Goal: Task Accomplishment & Management: Use online tool/utility

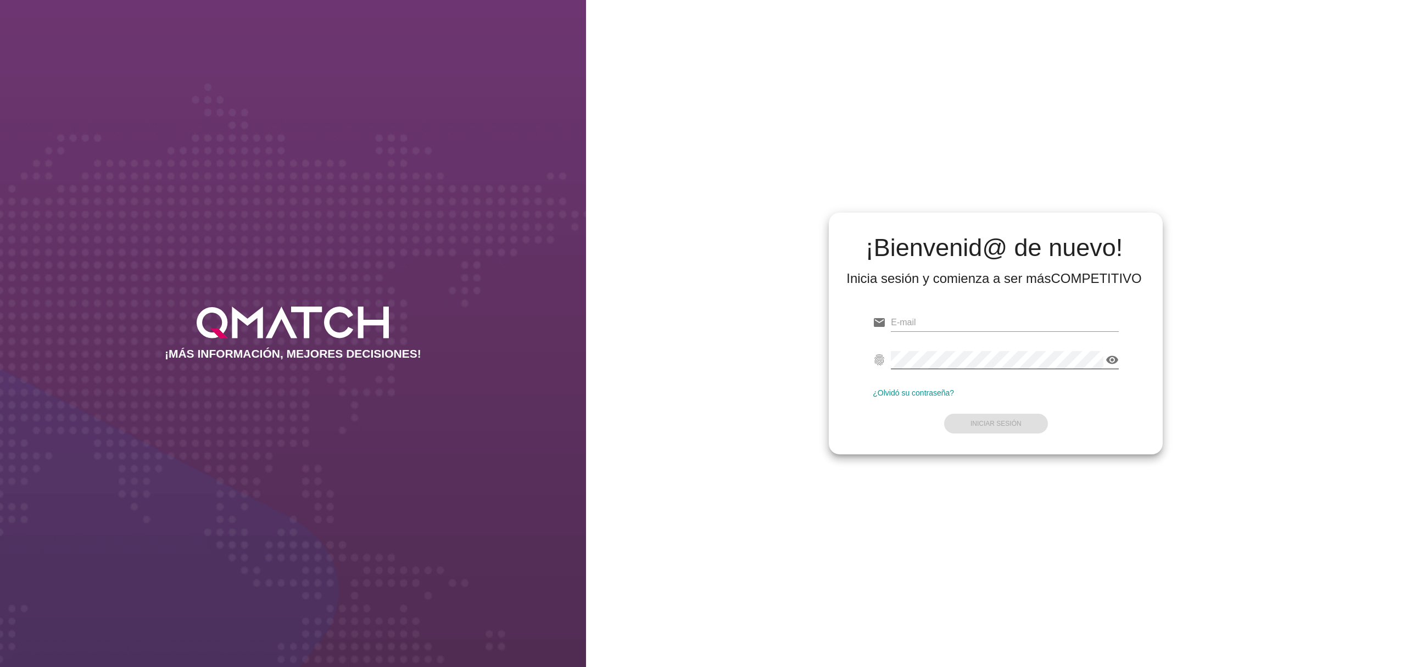
type input "[PERSON_NAME][EMAIL_ADDRESS][PERSON_NAME][DOMAIN_NAME]"
click at [1112, 359] on icon "visibility" at bounding box center [1111, 359] width 13 height 13
click at [1016, 424] on strong "Iniciar Sesión" at bounding box center [995, 424] width 51 height 8
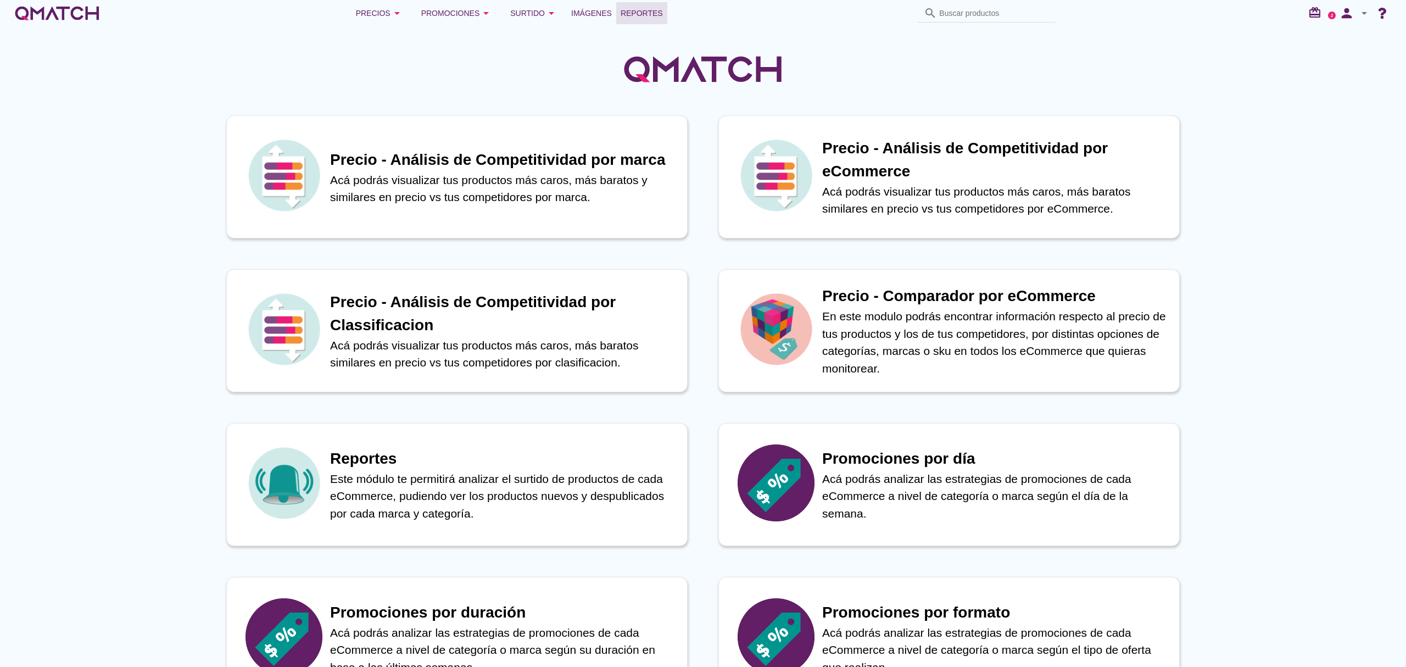
click at [650, 12] on span "Reportes" at bounding box center [641, 13] width 42 height 13
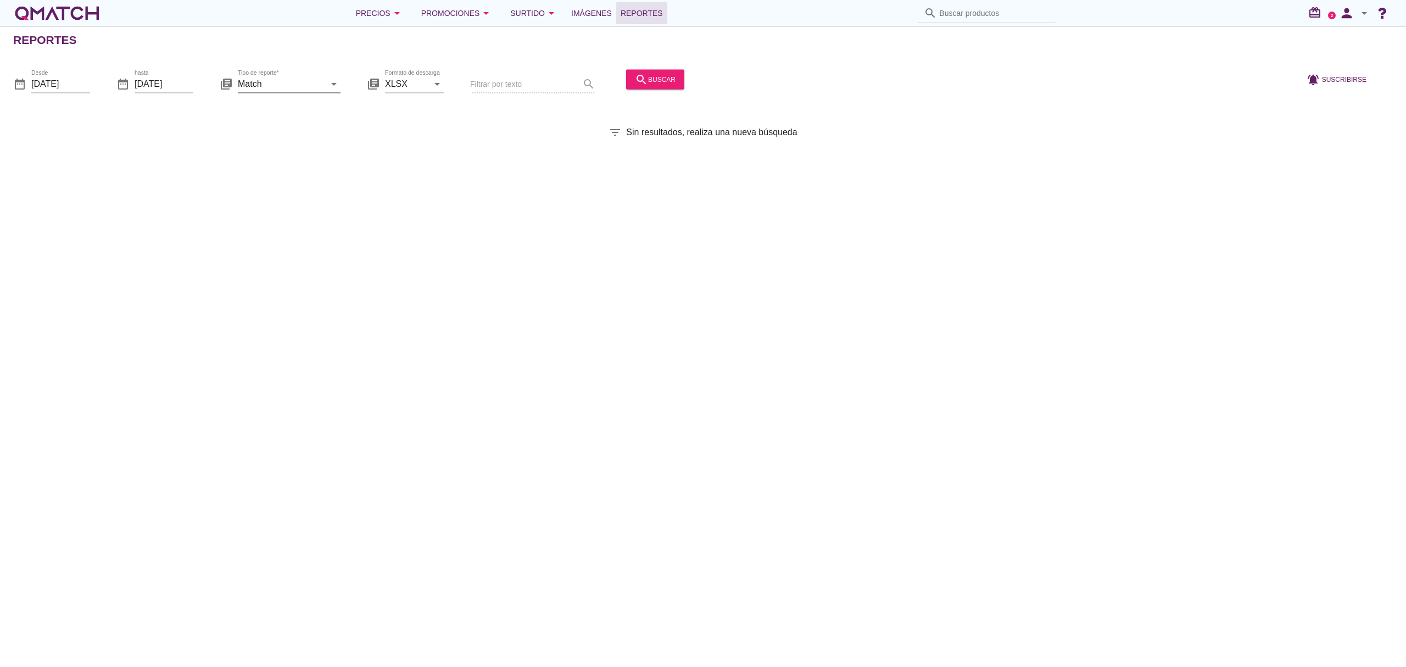
click at [332, 86] on icon "arrow_drop_down" at bounding box center [333, 83] width 13 height 13
click at [300, 137] on div "Surtido" at bounding box center [305, 136] width 116 height 13
type input "Surtido"
click at [644, 77] on icon "search" at bounding box center [641, 78] width 13 height 13
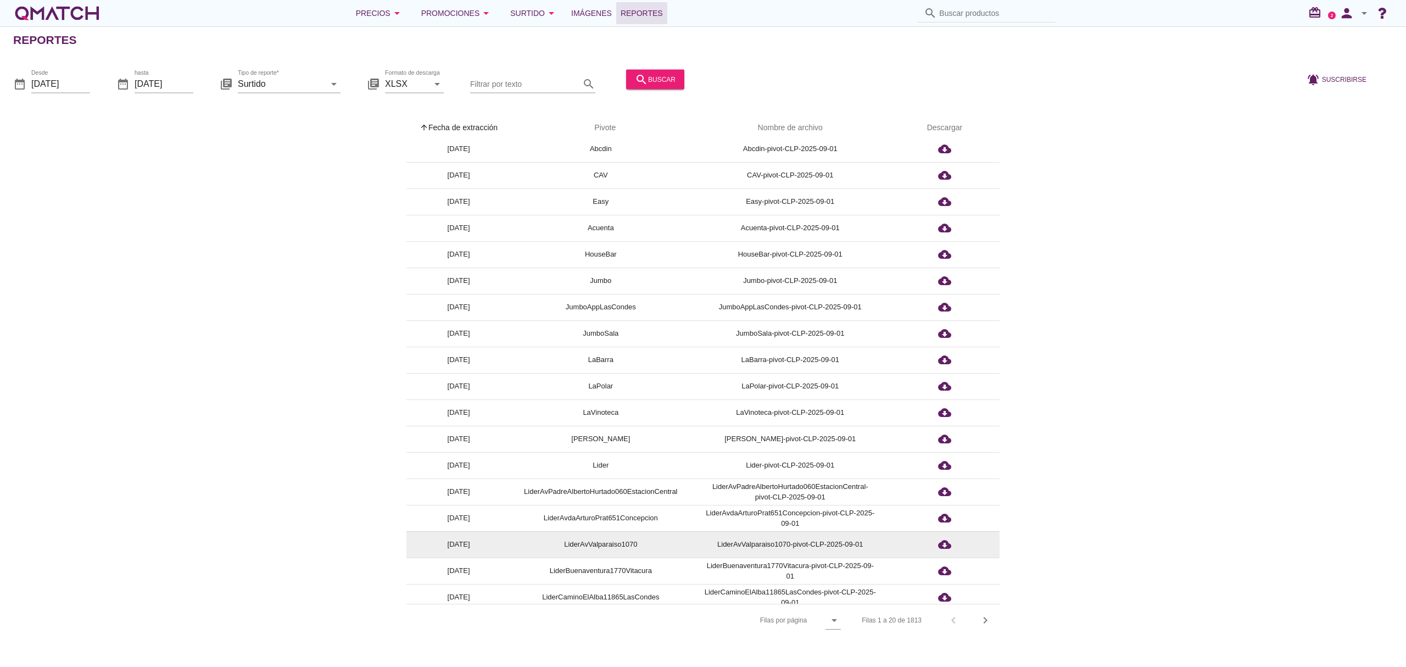
scroll to position [66, 0]
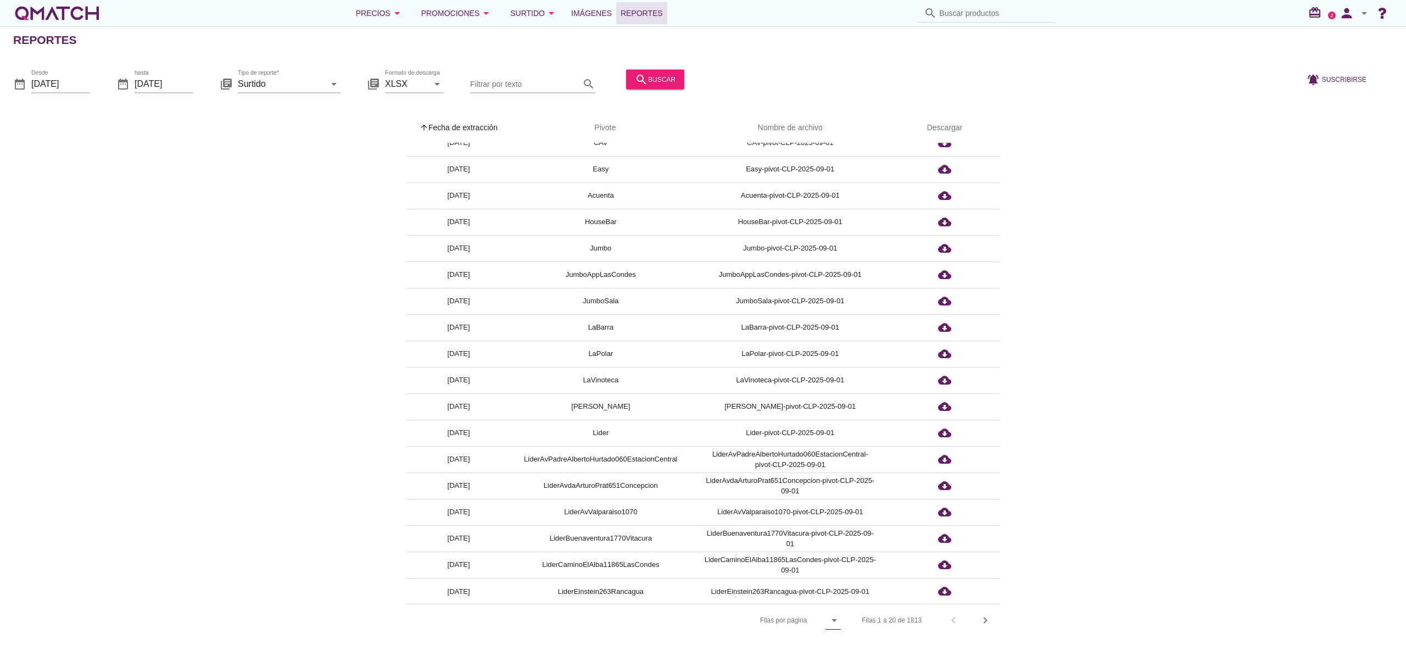
click at [835, 619] on icon "arrow_drop_down" at bounding box center [834, 619] width 13 height 13
click at [835, 649] on div "All" at bounding box center [837, 646] width 24 height 13
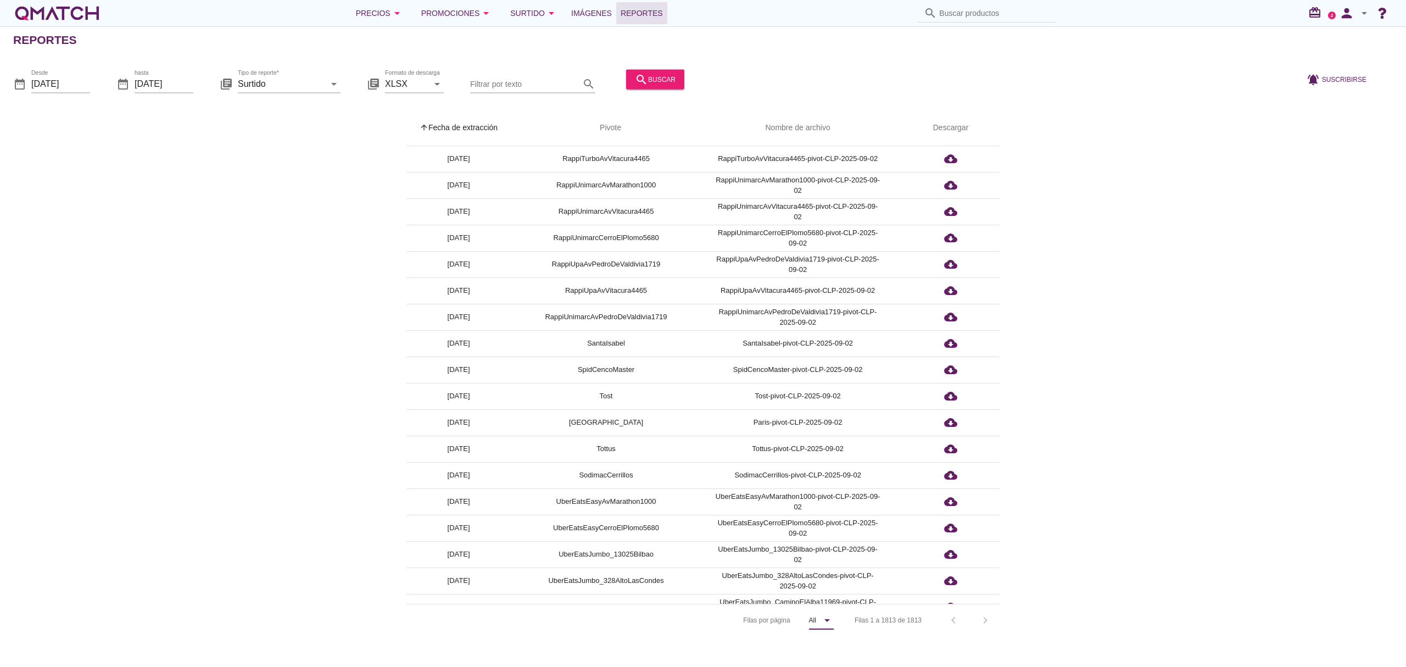
scroll to position [5045, 0]
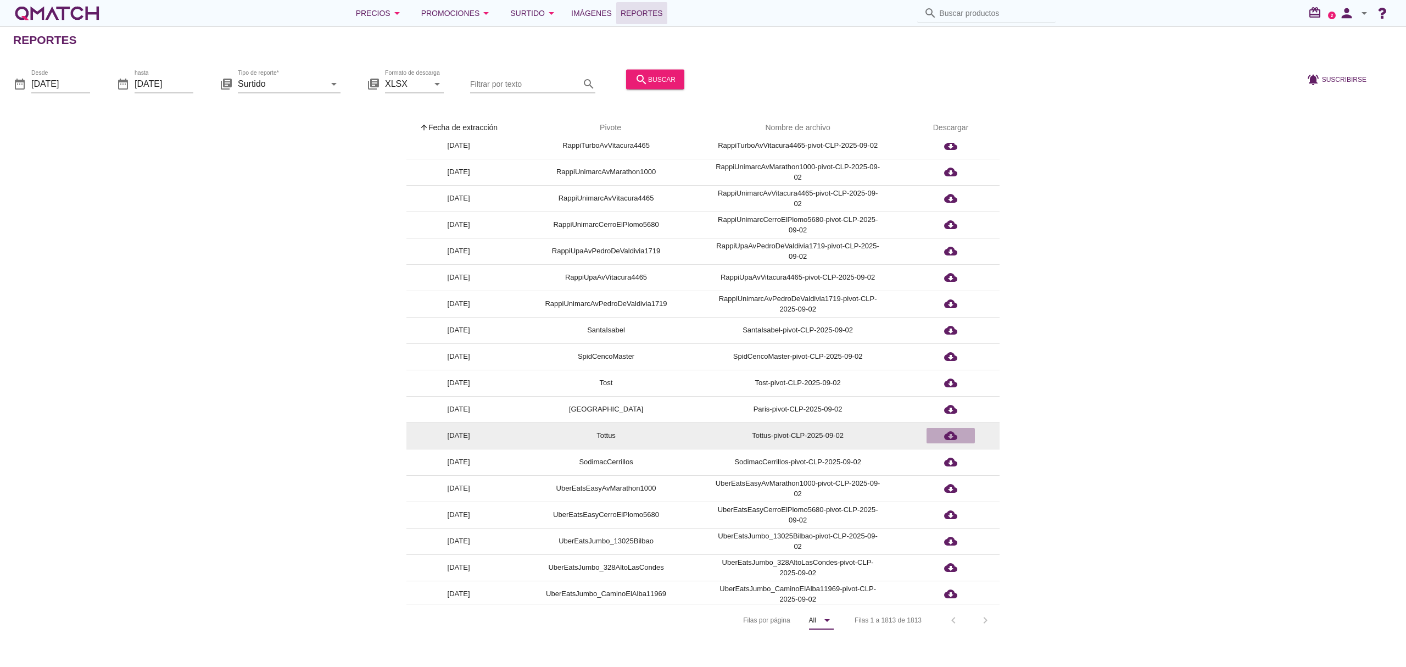
click at [946, 436] on icon "cloud_download" at bounding box center [950, 435] width 13 height 13
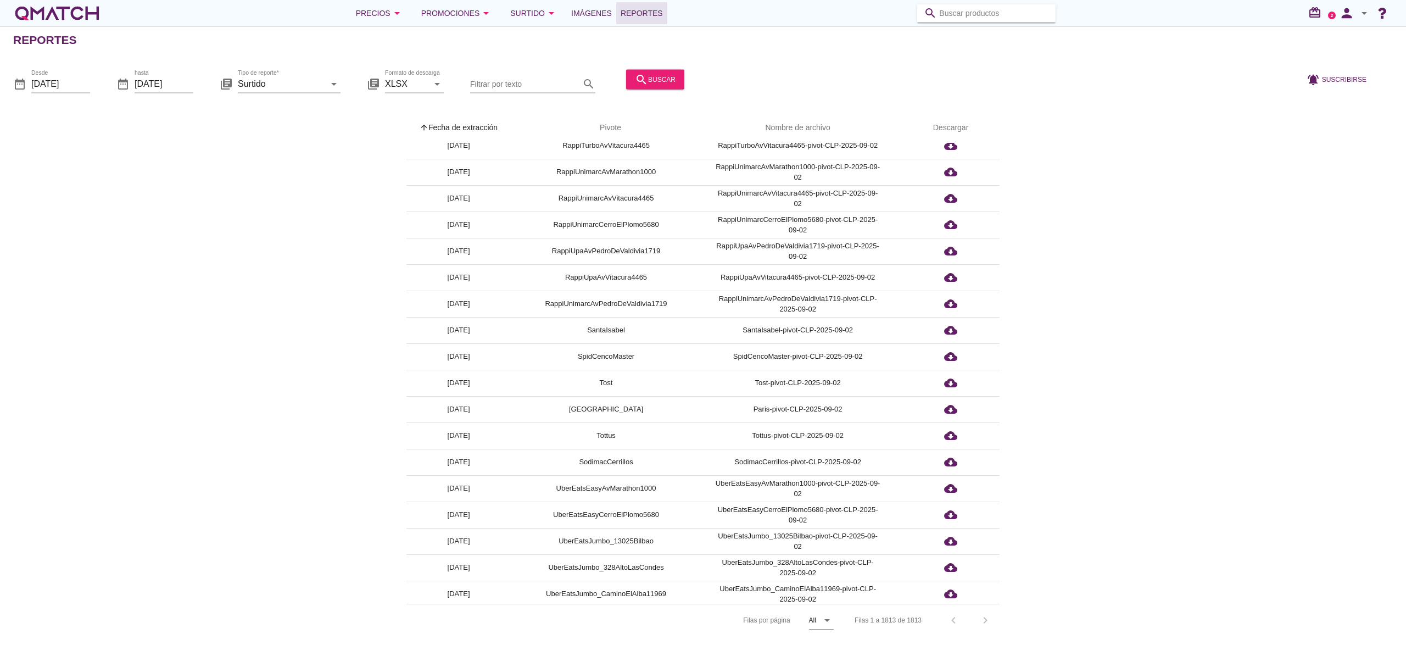
click at [998, 16] on input "Buscar productos" at bounding box center [994, 13] width 110 height 18
paste input "2,20005E+12"
drag, startPoint x: 999, startPoint y: 16, endPoint x: 913, endPoint y: 16, distance: 86.8
click at [913, 16] on div "Precios arrow_drop_down Promociones arrow_drop_down Surtido arrow_drop_down Imá…" at bounding box center [702, 13] width 1379 height 22
paste input "200051002345"
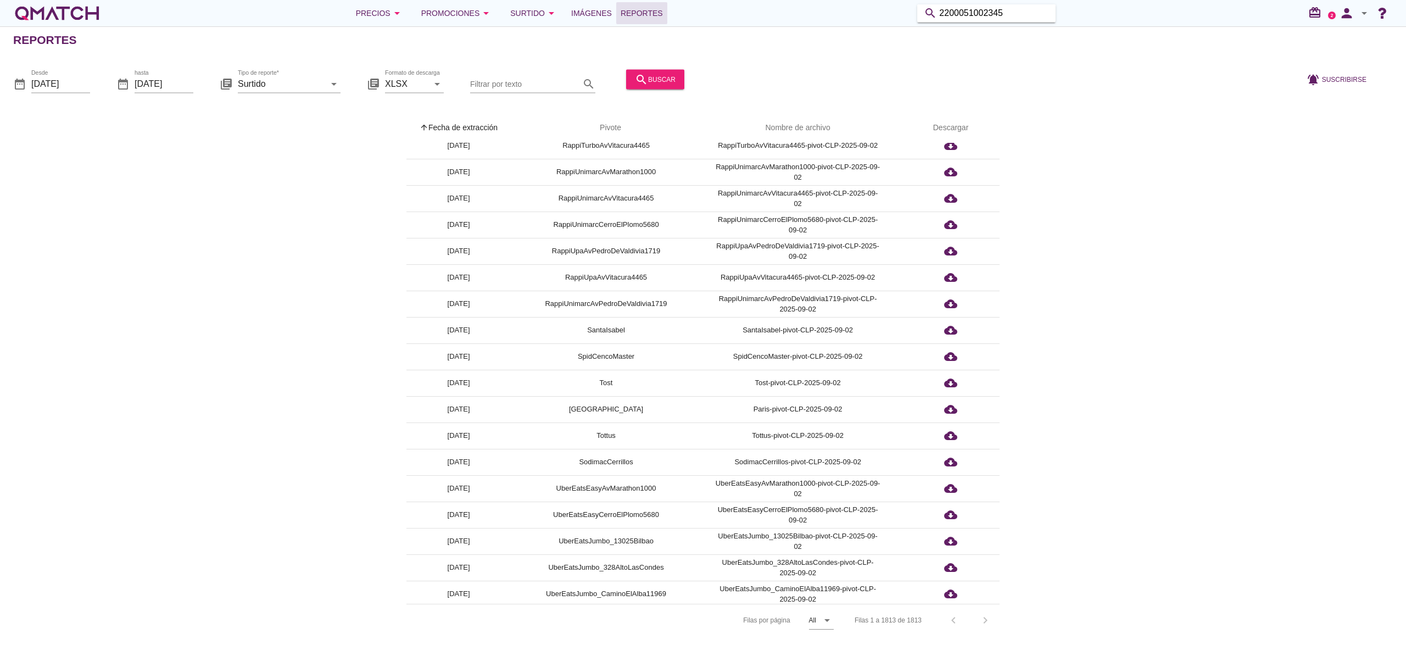
type input "2200051002345"
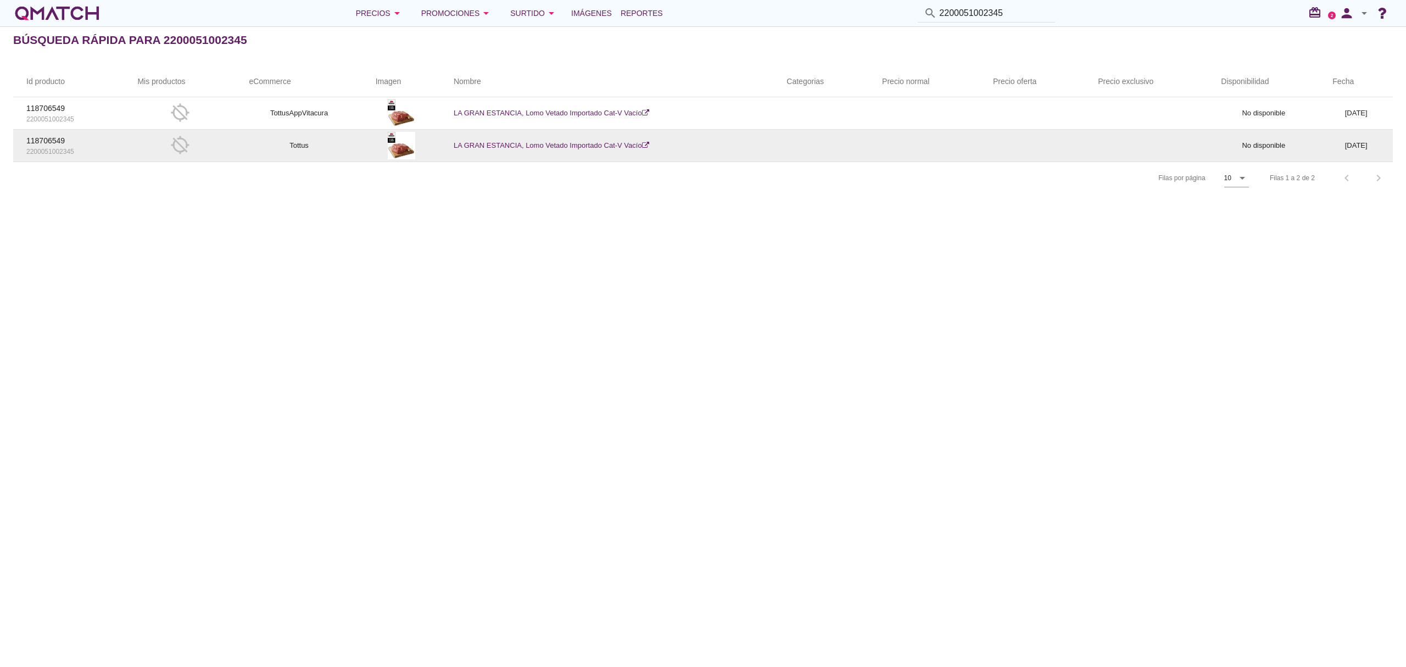
click at [581, 144] on link "LA GRAN ESTANCIA, Lomo Vetado Importado Cat-V Vacío" at bounding box center [551, 145] width 195 height 8
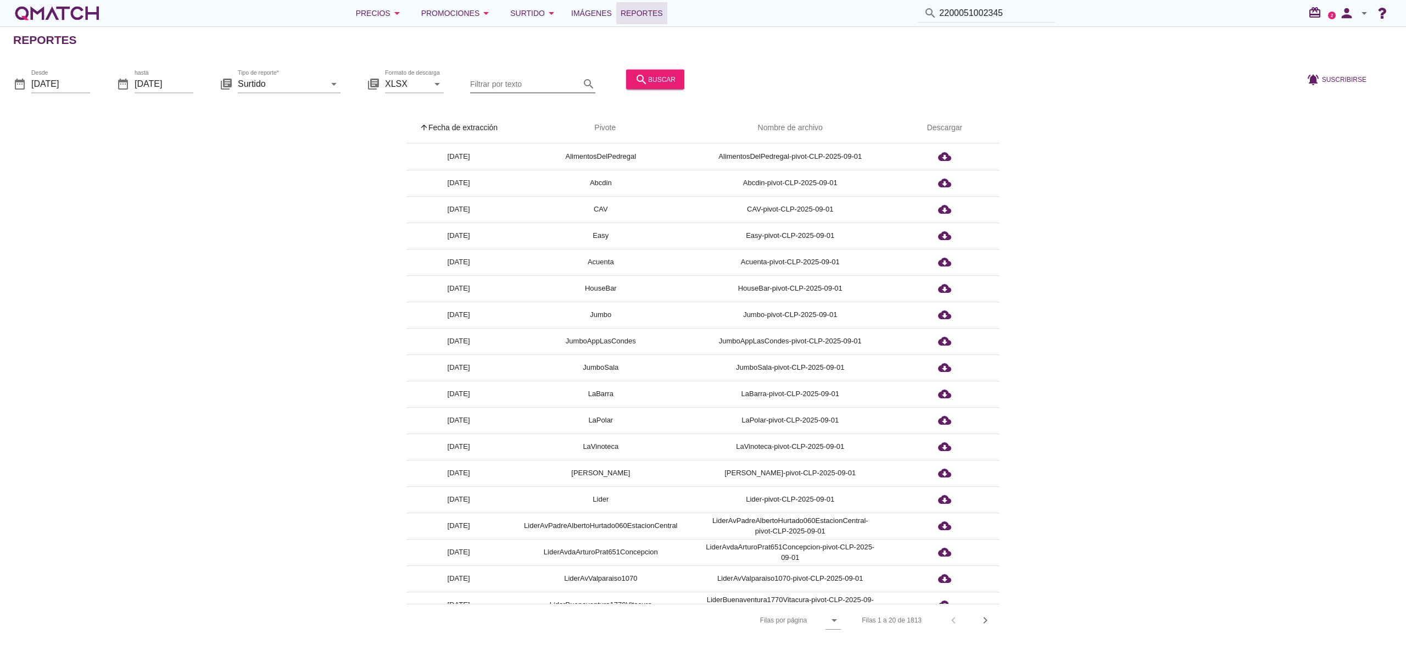
click at [488, 84] on input "Filtrar por texto" at bounding box center [525, 84] width 110 height 18
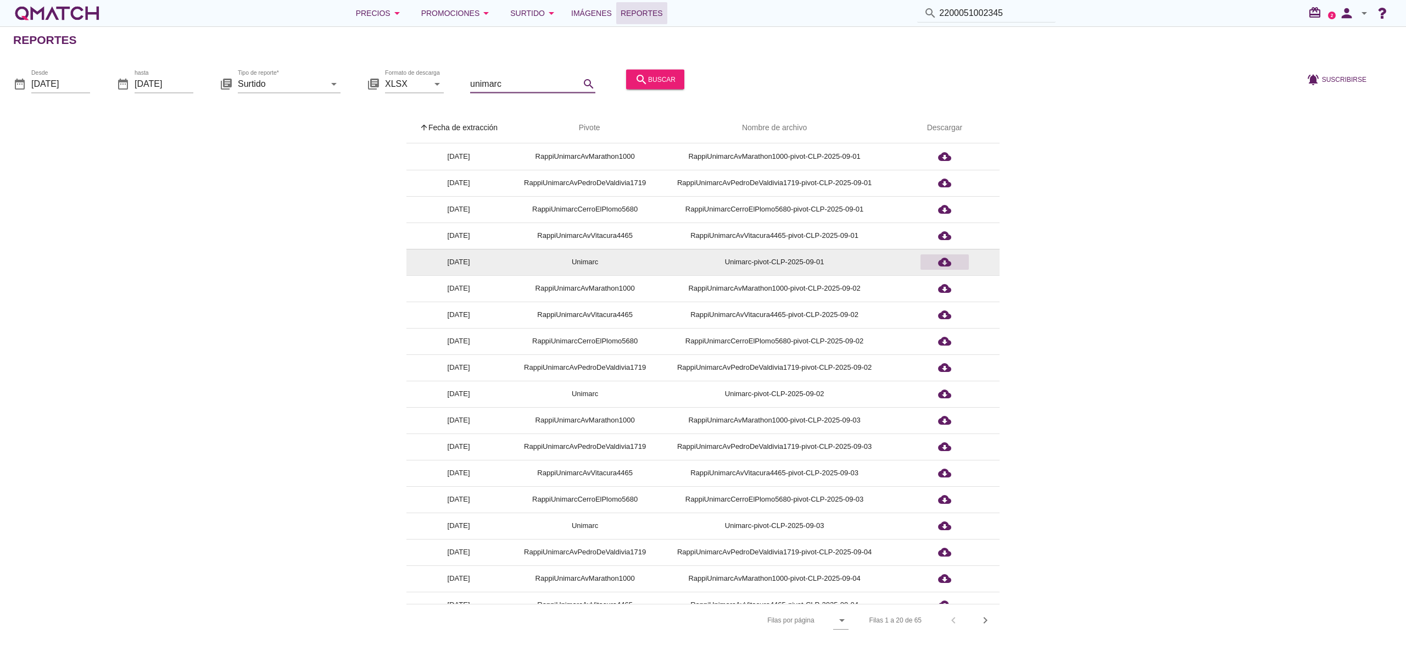
type input "unimarc"
click at [944, 265] on icon "cloud_download" at bounding box center [944, 261] width 13 height 13
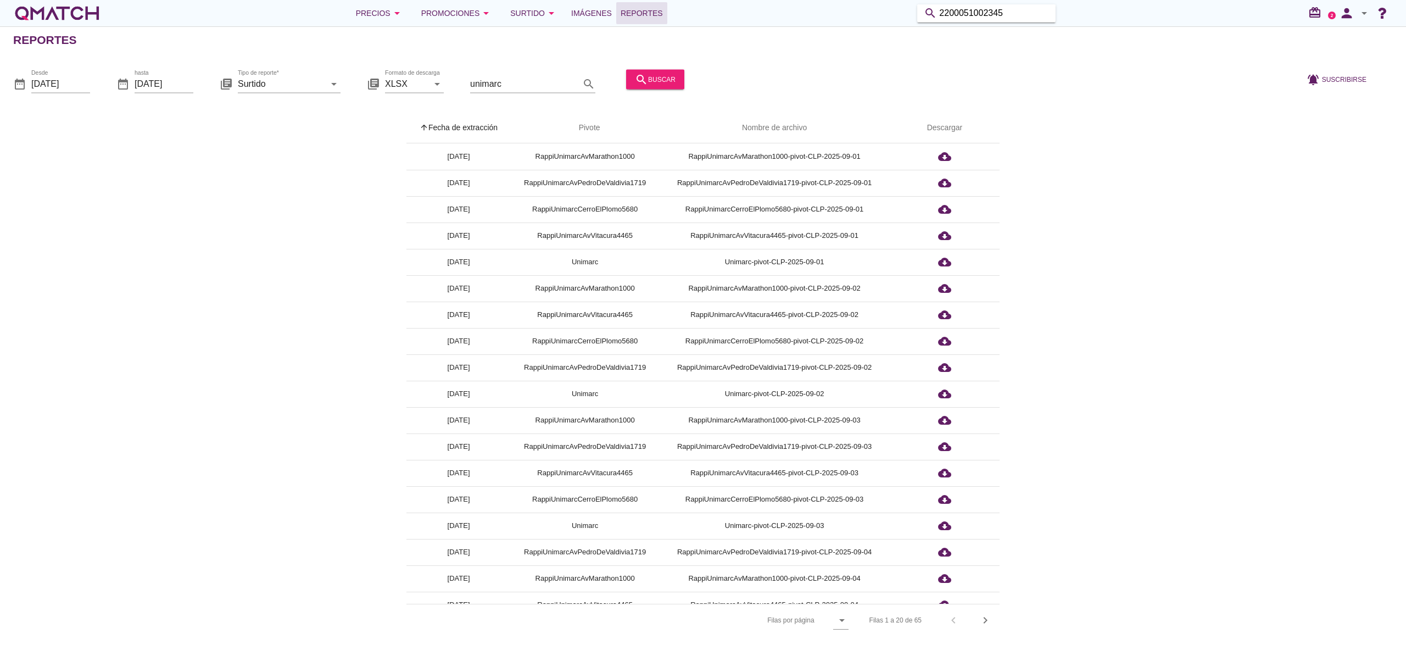
drag, startPoint x: 1004, startPoint y: 13, endPoint x: 842, endPoint y: 27, distance: 162.1
click at [842, 27] on div "Precios arrow_drop_down Promociones arrow_drop_down Surtido arrow_drop_down Imá…" at bounding box center [703, 333] width 1406 height 667
paste input "594549000006"
type input "2594549000006"
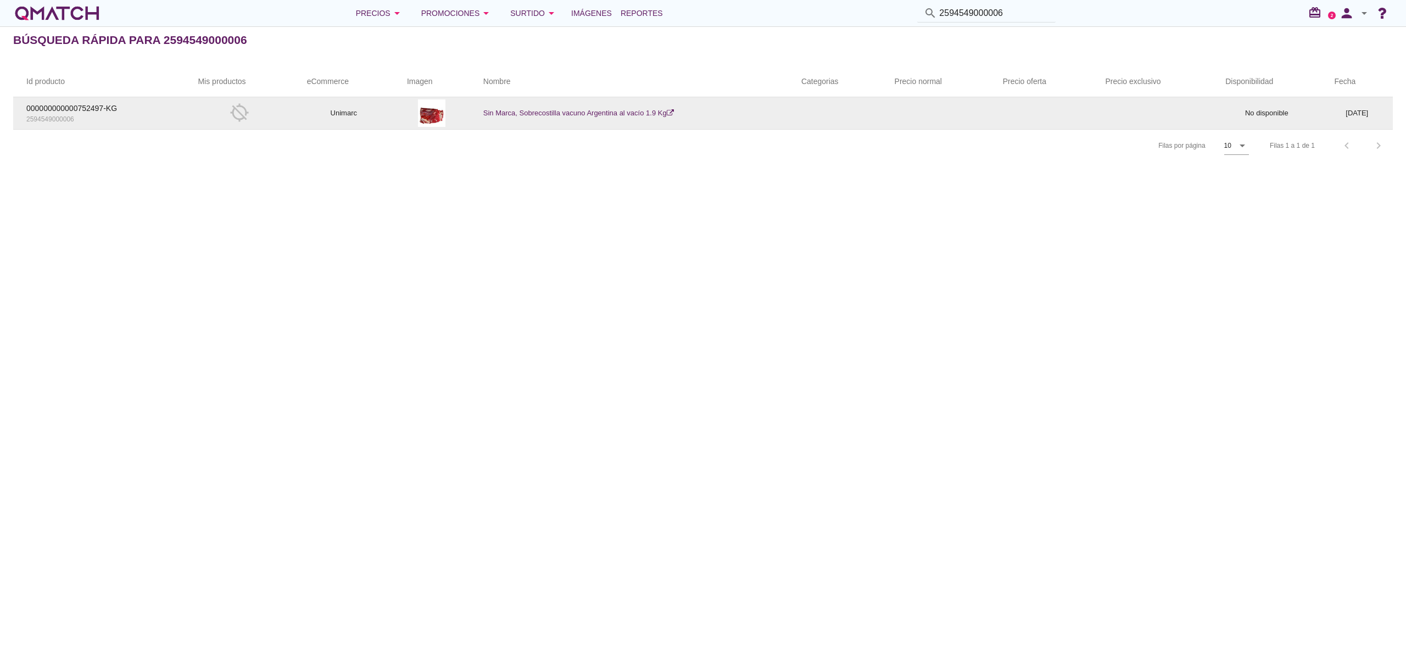
click at [524, 119] on td "Sin Marca, Sobrecostilla vacuno Argentina al vacío 1.9 Kg" at bounding box center [629, 113] width 318 height 32
click at [521, 110] on link "Sin Marca, Sobrecostilla vacuno Argentina al vacío 1.9 Kg" at bounding box center [578, 113] width 191 height 8
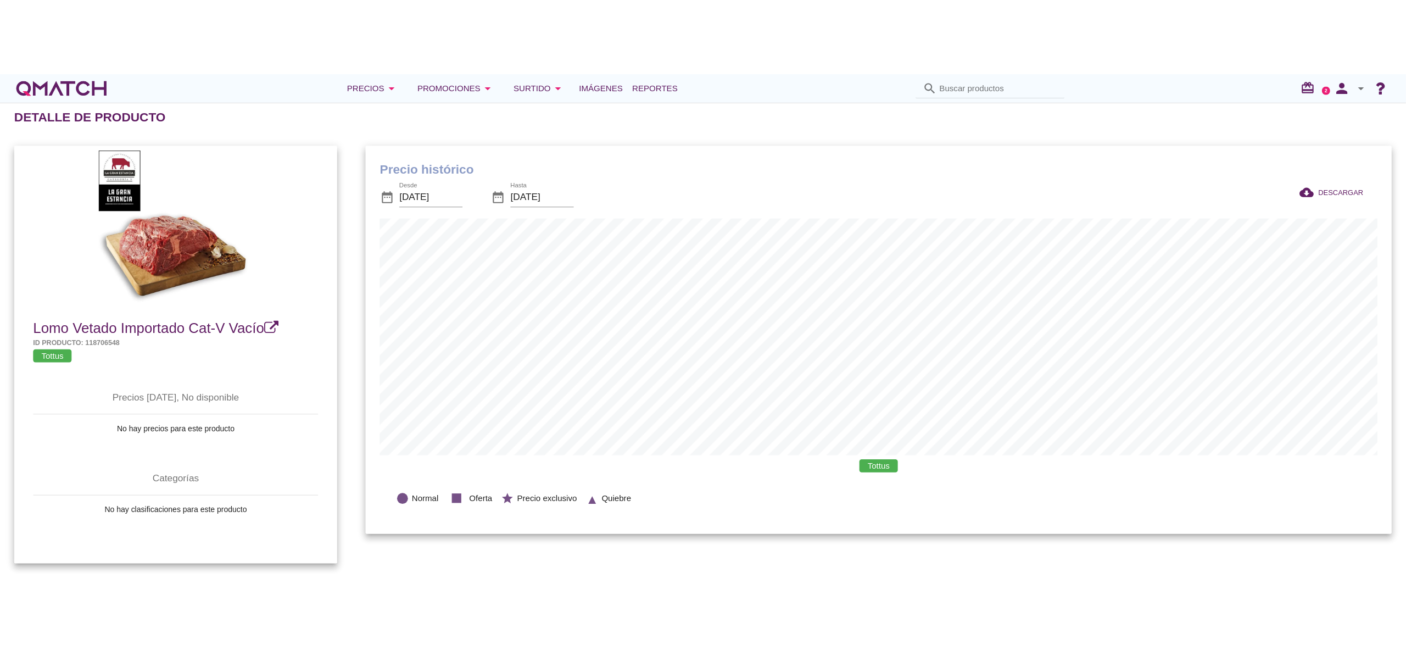
scroll to position [361, 1028]
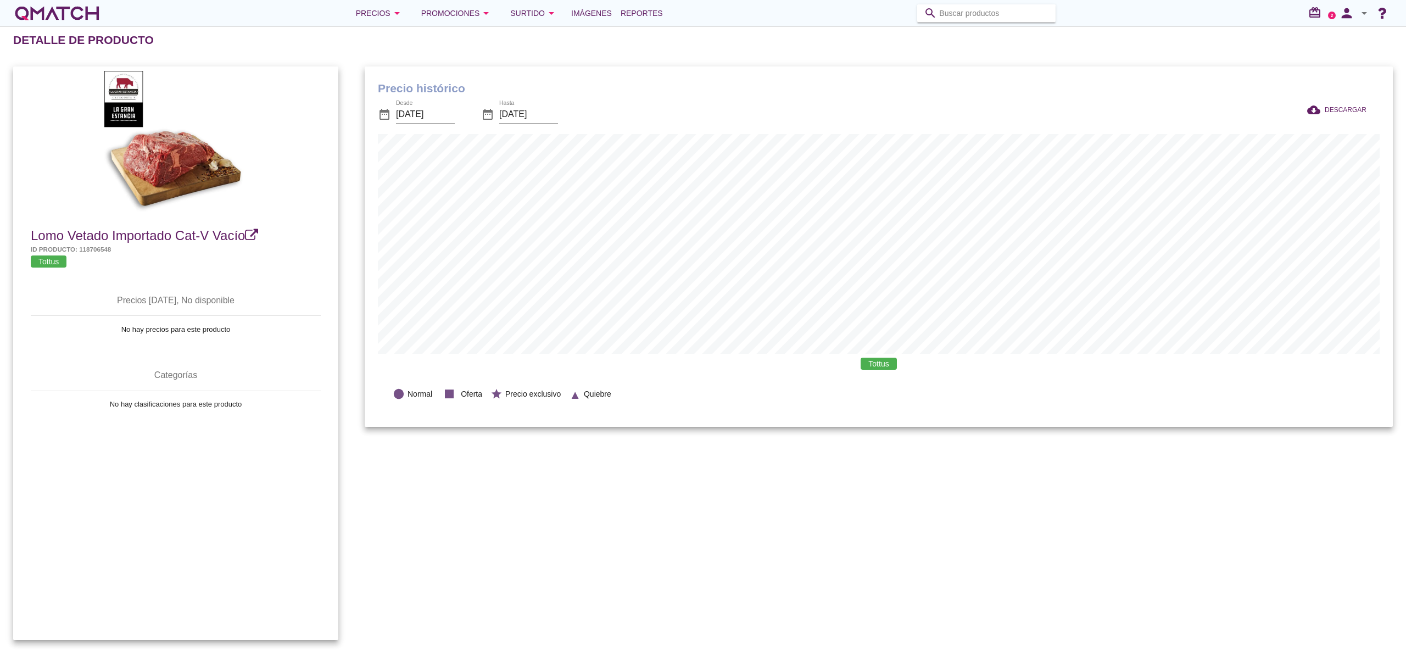
click at [957, 14] on input "Buscar productos" at bounding box center [994, 13] width 110 height 18
type input "lomo liso"
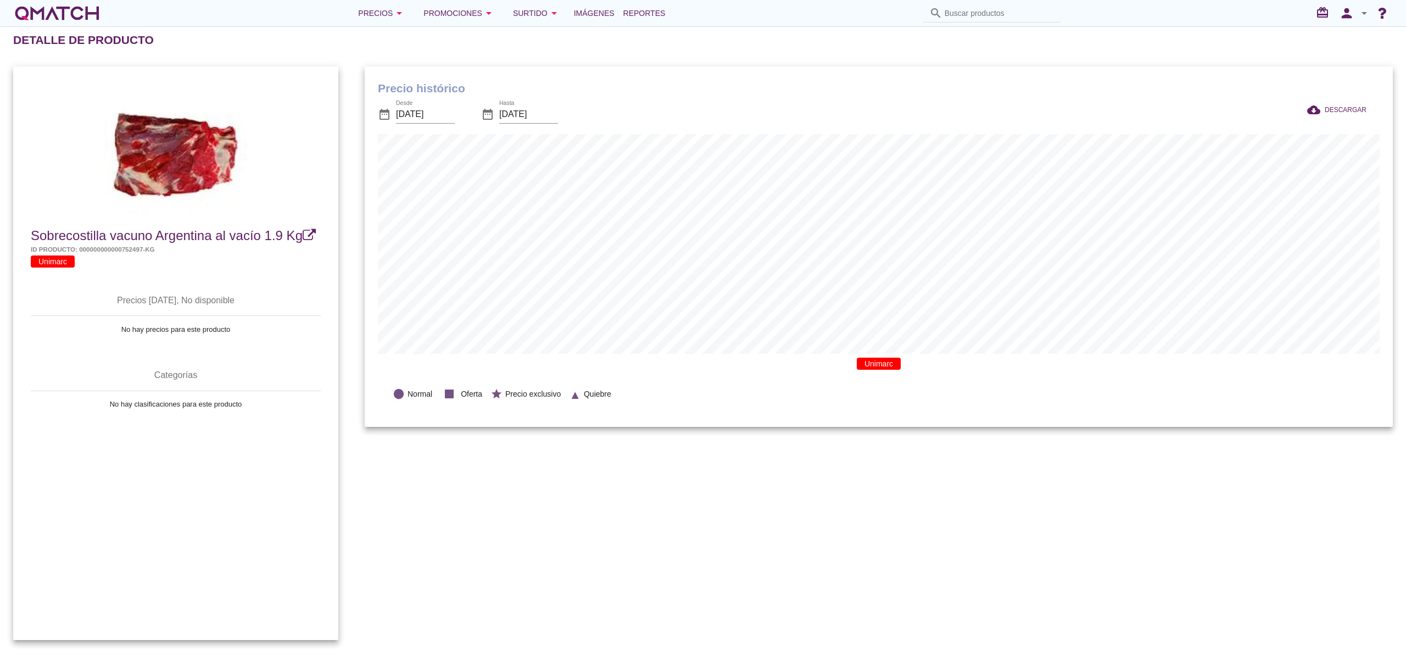
scroll to position [361, 1028]
